Goal: Information Seeking & Learning: Learn about a topic

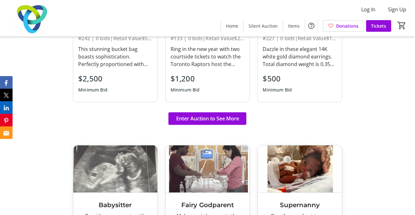
scroll to position [440, 0]
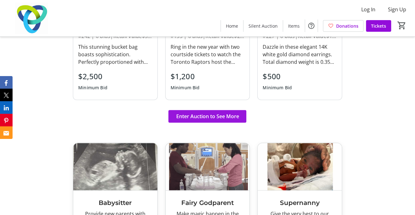
click at [216, 114] on span "Enter Auction to See More" at bounding box center [207, 116] width 63 height 8
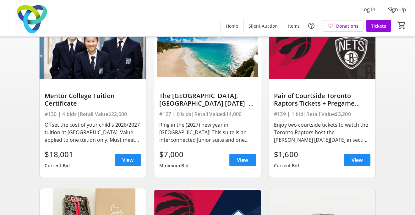
scroll to position [63, 0]
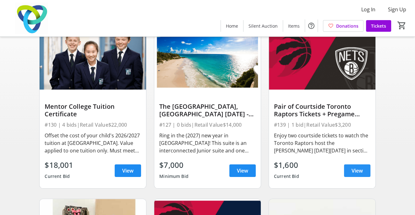
click at [357, 171] on span "View" at bounding box center [356, 171] width 11 height 8
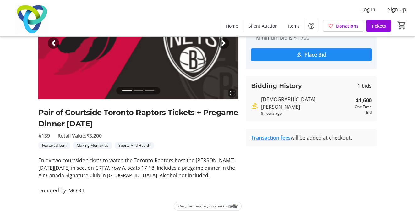
scroll to position [75, 0]
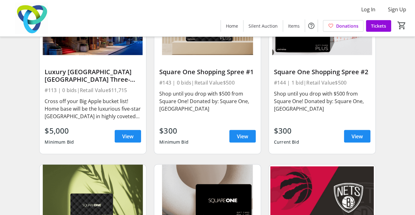
scroll to position [942, 0]
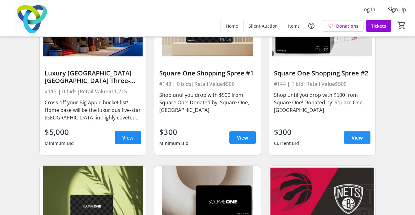
click at [357, 137] on span at bounding box center [357, 137] width 26 height 15
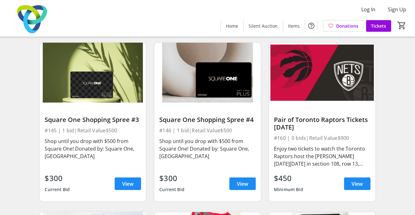
scroll to position [1068, 0]
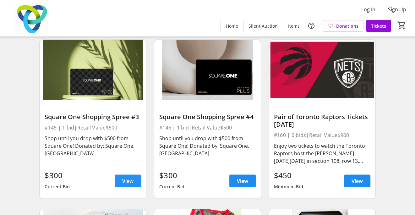
click at [133, 185] on span "View" at bounding box center [127, 181] width 11 height 8
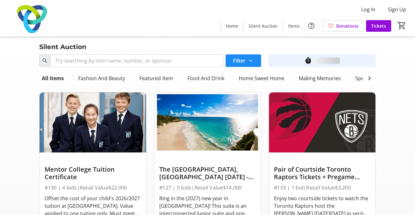
scroll to position [1068, 0]
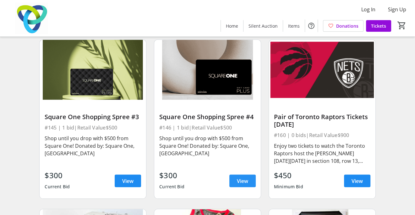
click at [242, 185] on span "View" at bounding box center [242, 181] width 11 height 8
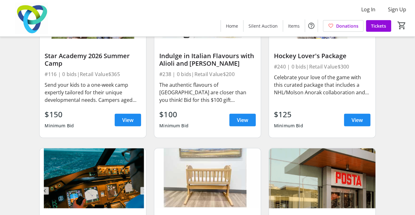
scroll to position [3455, 0]
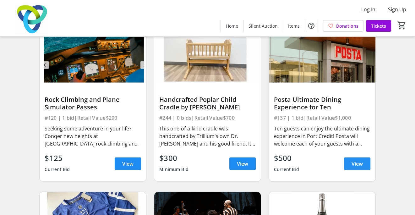
click at [349, 164] on span at bounding box center [357, 163] width 26 height 15
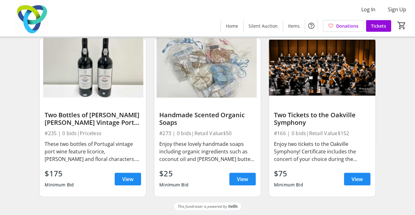
scroll to position [7674, 0]
